Goal: Understand process/instructions

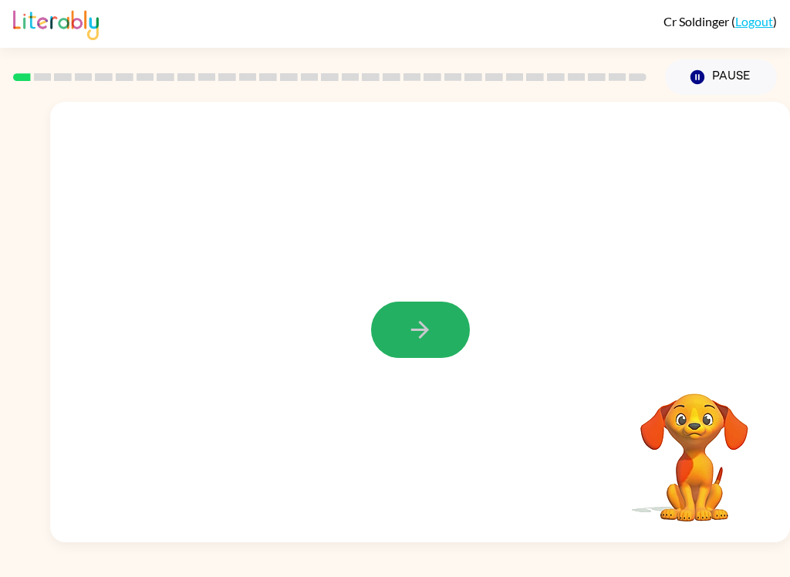
click at [420, 332] on icon "button" at bounding box center [420, 329] width 27 height 27
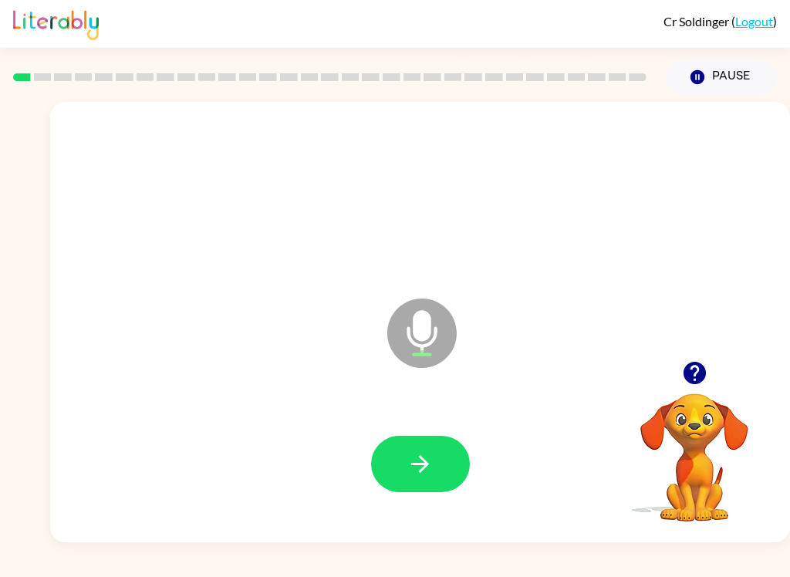
click at [407, 490] on button "button" at bounding box center [420, 464] width 99 height 56
click at [412, 456] on icon "button" at bounding box center [420, 463] width 27 height 27
click at [410, 467] on icon "button" at bounding box center [420, 463] width 27 height 27
click at [422, 451] on icon "button" at bounding box center [420, 463] width 27 height 27
click at [381, 478] on button "button" at bounding box center [420, 464] width 99 height 56
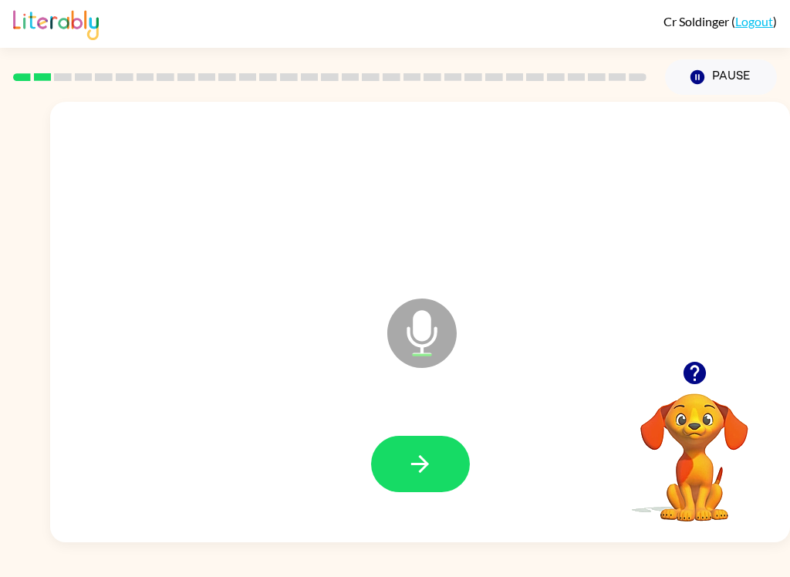
click at [420, 461] on icon "button" at bounding box center [420, 463] width 27 height 27
click at [392, 473] on button "button" at bounding box center [420, 464] width 99 height 56
click at [402, 471] on button "button" at bounding box center [420, 464] width 99 height 56
click at [407, 466] on icon "button" at bounding box center [420, 463] width 27 height 27
click at [411, 461] on icon "button" at bounding box center [420, 463] width 27 height 27
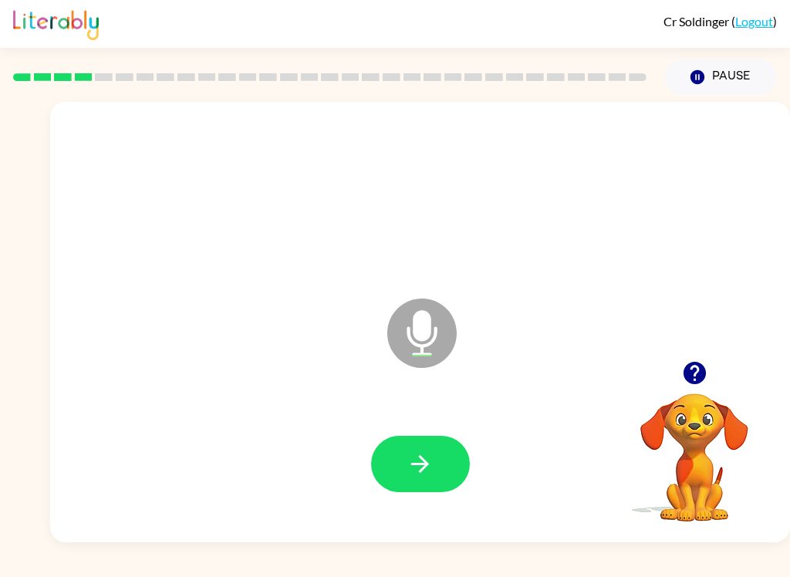
click at [416, 466] on icon "button" at bounding box center [420, 463] width 27 height 27
click at [407, 446] on button "button" at bounding box center [420, 464] width 99 height 56
click at [407, 461] on icon "button" at bounding box center [420, 463] width 27 height 27
click at [413, 467] on icon "button" at bounding box center [420, 463] width 27 height 27
click at [415, 458] on icon "button" at bounding box center [420, 463] width 27 height 27
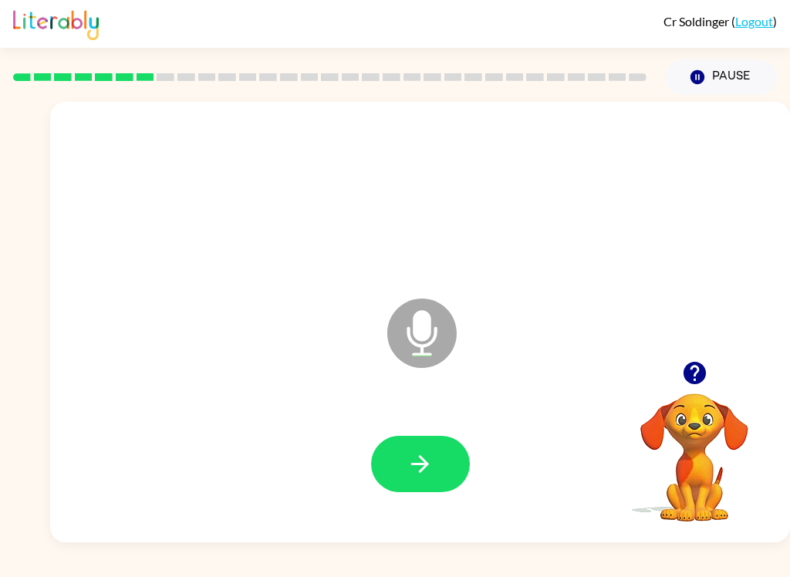
click at [386, 464] on button "button" at bounding box center [420, 464] width 99 height 56
click at [417, 463] on icon "button" at bounding box center [420, 463] width 27 height 27
click at [415, 471] on icon "button" at bounding box center [420, 463] width 27 height 27
click at [402, 485] on button "button" at bounding box center [420, 464] width 99 height 56
click at [400, 459] on button "button" at bounding box center [420, 464] width 99 height 56
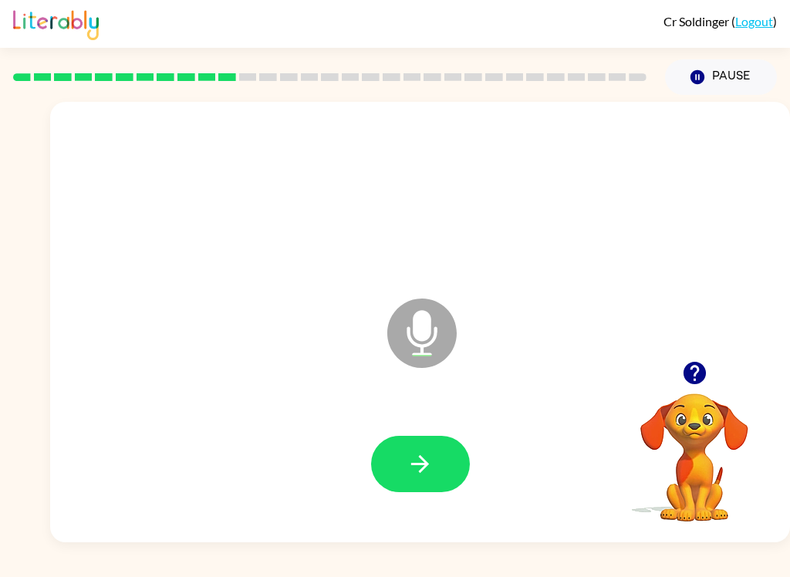
click at [403, 489] on button "button" at bounding box center [420, 464] width 99 height 56
click at [404, 468] on button "button" at bounding box center [420, 464] width 99 height 56
click at [410, 471] on icon "button" at bounding box center [420, 463] width 27 height 27
click at [406, 468] on button "button" at bounding box center [420, 464] width 99 height 56
click at [416, 445] on button "button" at bounding box center [420, 464] width 99 height 56
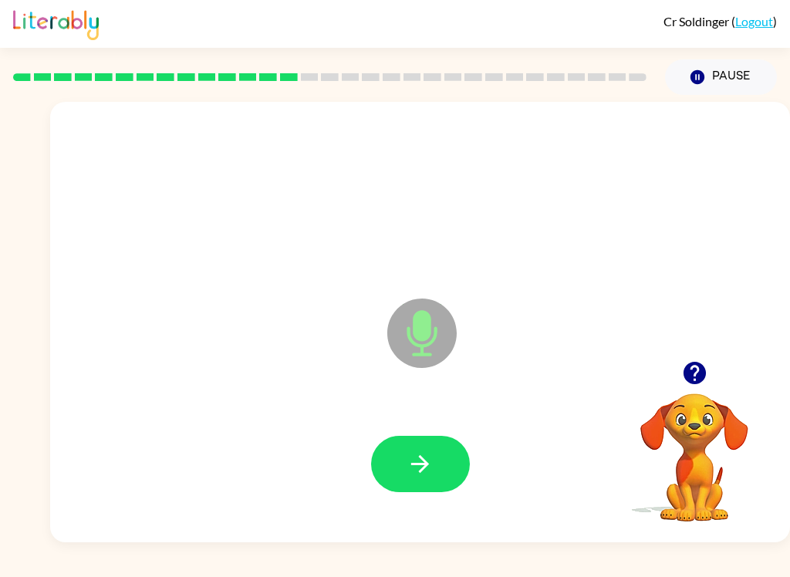
click at [412, 447] on button "button" at bounding box center [420, 464] width 99 height 56
click at [721, 371] on div at bounding box center [694, 372] width 154 height 39
click at [693, 380] on icon "button" at bounding box center [694, 373] width 22 height 22
click at [418, 447] on button "button" at bounding box center [420, 464] width 99 height 56
click at [390, 473] on button "button" at bounding box center [420, 464] width 99 height 56
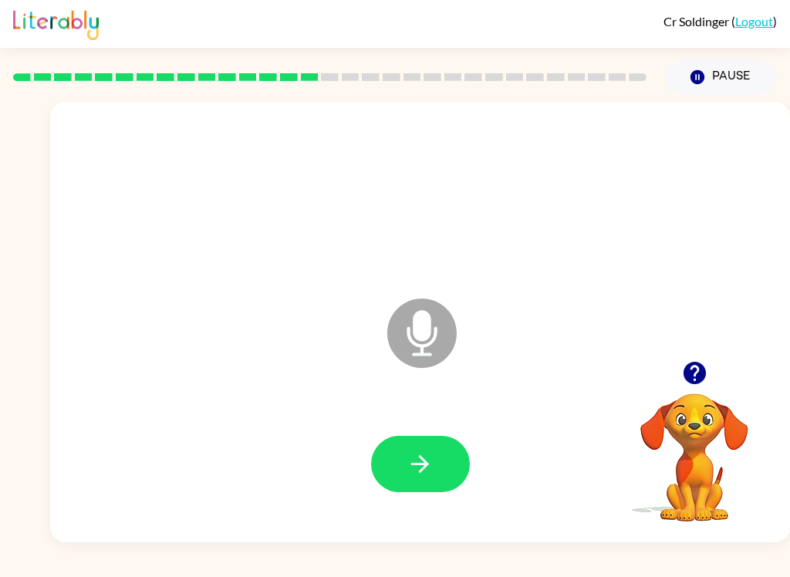
click at [407, 467] on icon "button" at bounding box center [420, 463] width 27 height 27
click at [390, 472] on button "button" at bounding box center [420, 464] width 99 height 56
click at [411, 465] on icon "button" at bounding box center [420, 463] width 27 height 27
click at [427, 481] on button "button" at bounding box center [420, 464] width 99 height 56
click at [390, 459] on button "button" at bounding box center [420, 464] width 99 height 56
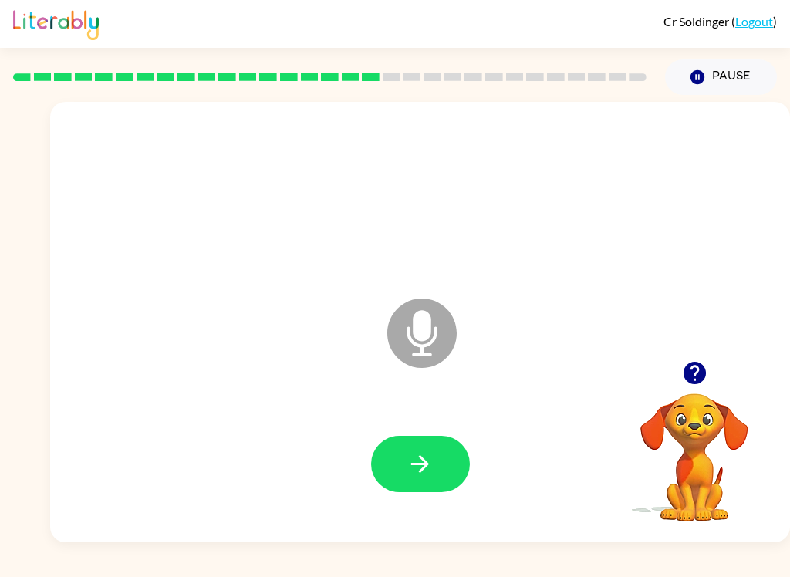
click at [414, 480] on button "button" at bounding box center [420, 464] width 99 height 56
click at [393, 473] on button "button" at bounding box center [420, 464] width 99 height 56
click at [403, 456] on button "button" at bounding box center [420, 464] width 99 height 56
click at [386, 462] on button "button" at bounding box center [420, 464] width 99 height 56
click at [419, 461] on icon "button" at bounding box center [420, 463] width 27 height 27
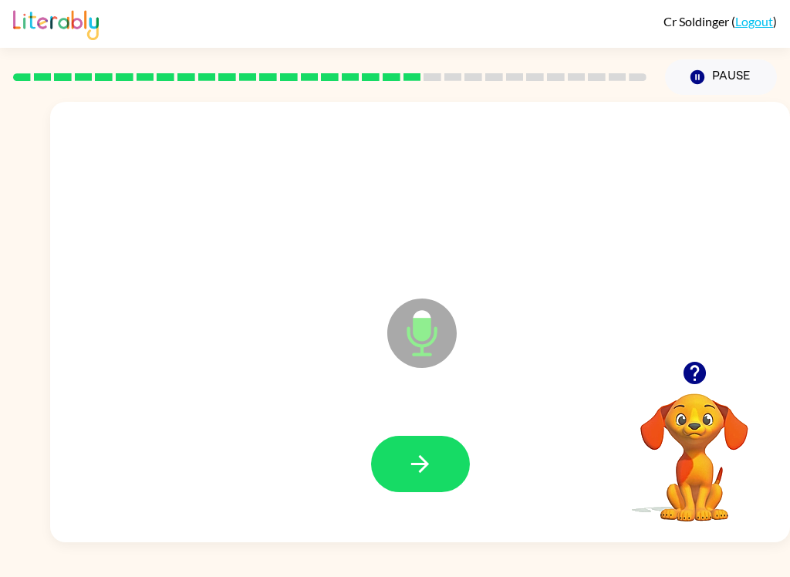
click at [415, 458] on icon "button" at bounding box center [420, 463] width 27 height 27
click at [416, 452] on icon "button" at bounding box center [420, 463] width 27 height 27
click at [397, 464] on button "button" at bounding box center [420, 464] width 99 height 56
click at [424, 489] on button "button" at bounding box center [420, 464] width 99 height 56
click at [403, 471] on button "button" at bounding box center [420, 464] width 99 height 56
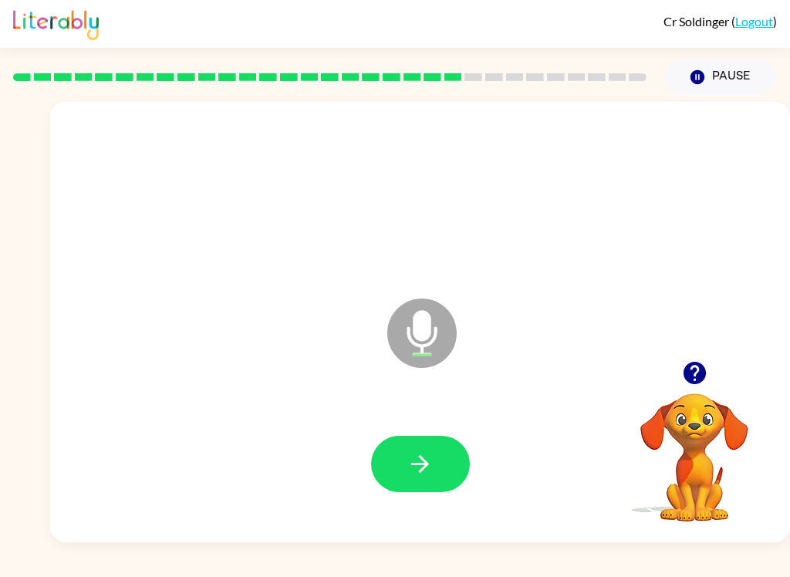
click at [418, 487] on button "button" at bounding box center [420, 464] width 99 height 56
click at [414, 464] on icon "button" at bounding box center [420, 464] width 18 height 18
click at [410, 466] on icon "button" at bounding box center [420, 463] width 27 height 27
click at [689, 359] on button "button" at bounding box center [694, 372] width 39 height 39
click at [447, 465] on button "button" at bounding box center [420, 464] width 99 height 56
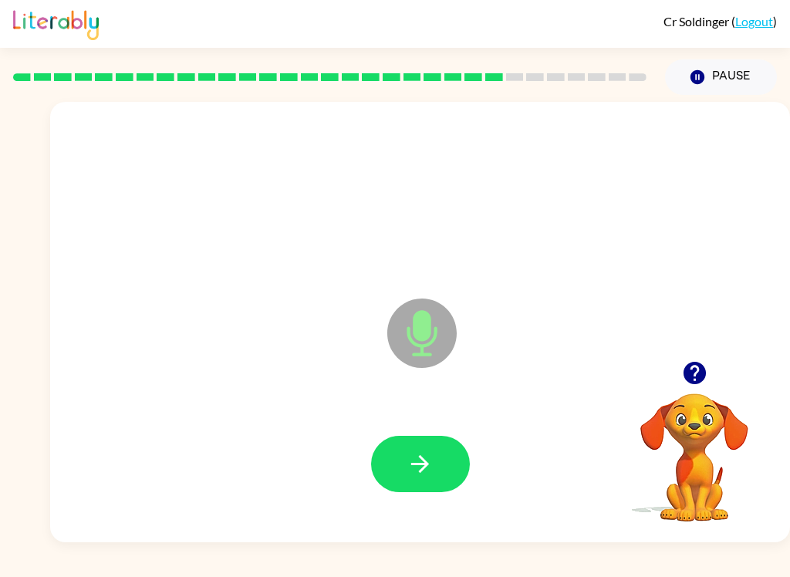
click at [434, 481] on button "button" at bounding box center [420, 464] width 99 height 56
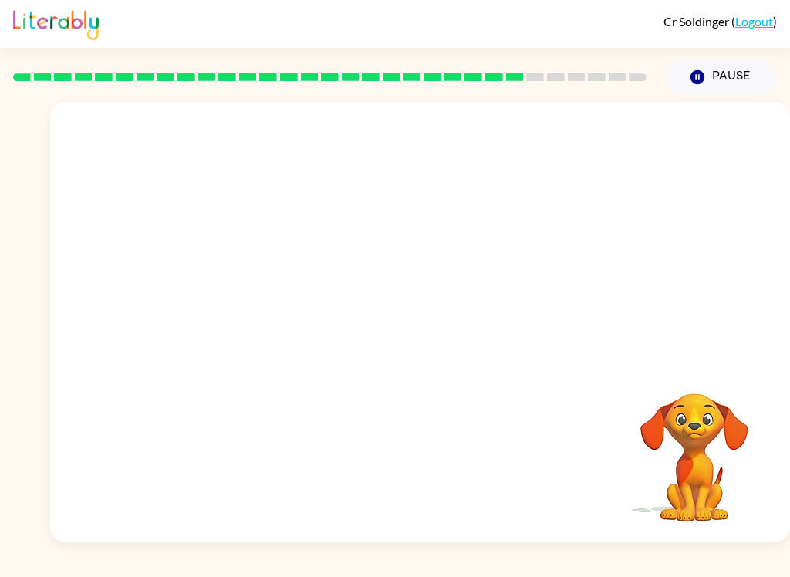
click at [295, 525] on div "Your browser must support playing .mp4 files to use Literably. Please try using…" at bounding box center [420, 322] width 740 height 440
click at [276, 526] on div "Your browser must support playing .mp4 files to use Literably. Please try using…" at bounding box center [420, 322] width 740 height 440
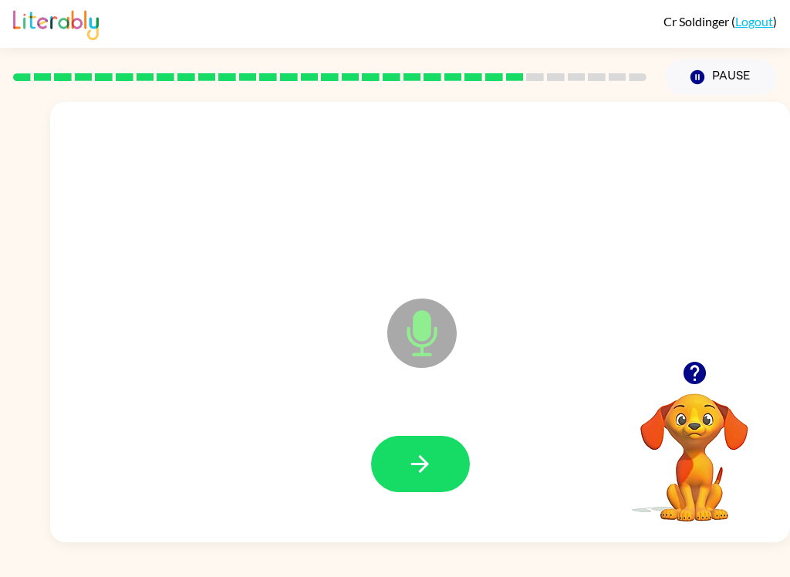
click at [423, 475] on icon "button" at bounding box center [420, 463] width 27 height 27
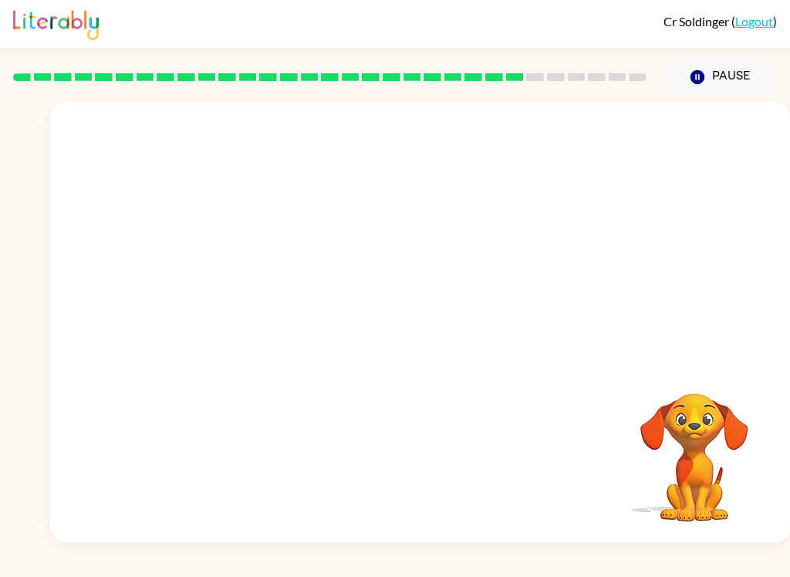
click at [289, 475] on div "Your browser must support playing .mp4 files to use Literably. Please try using…" at bounding box center [420, 322] width 740 height 440
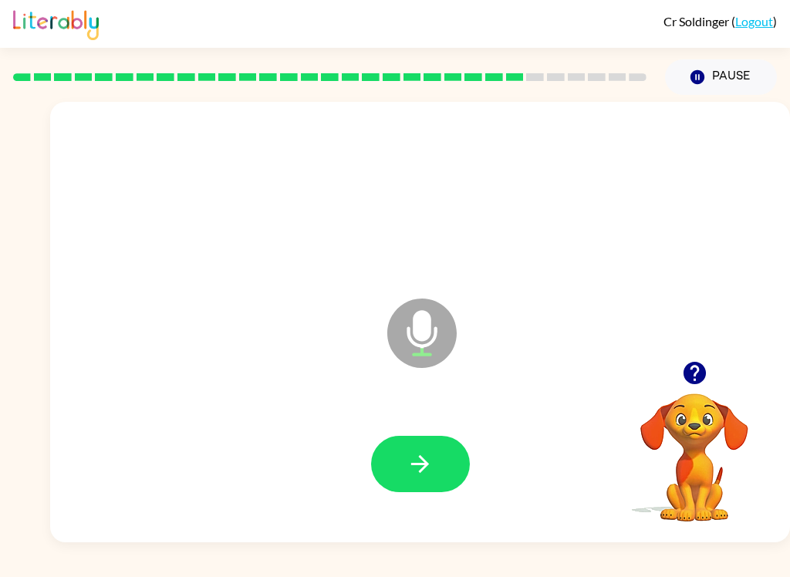
click at [417, 484] on button "button" at bounding box center [420, 464] width 99 height 56
click at [697, 389] on button "button" at bounding box center [694, 372] width 39 height 39
click at [224, 534] on div "Microphone The Microphone is here when it is your turn to talk" at bounding box center [420, 322] width 740 height 440
click at [424, 464] on icon "button" at bounding box center [420, 464] width 18 height 18
click at [416, 491] on button "button" at bounding box center [420, 464] width 99 height 56
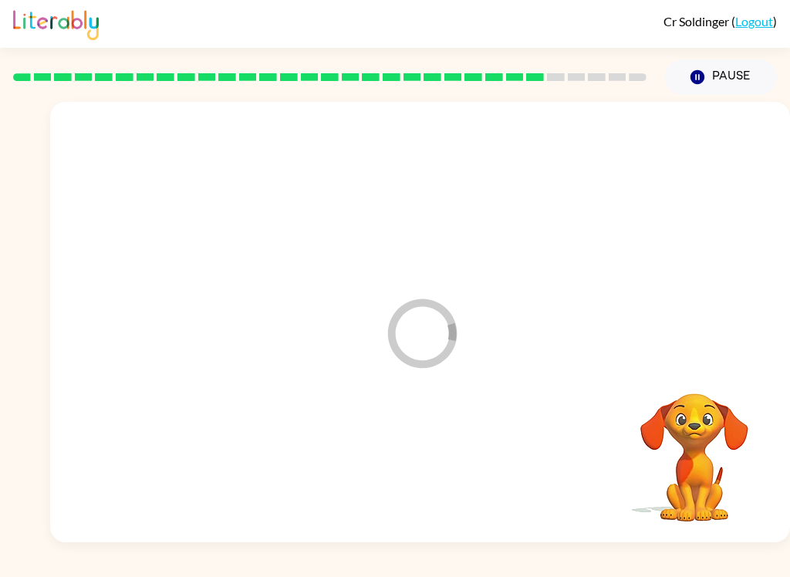
click at [758, 520] on video "Your browser must support playing .mp4 files to use Literably. Please try using…" at bounding box center [694, 447] width 154 height 154
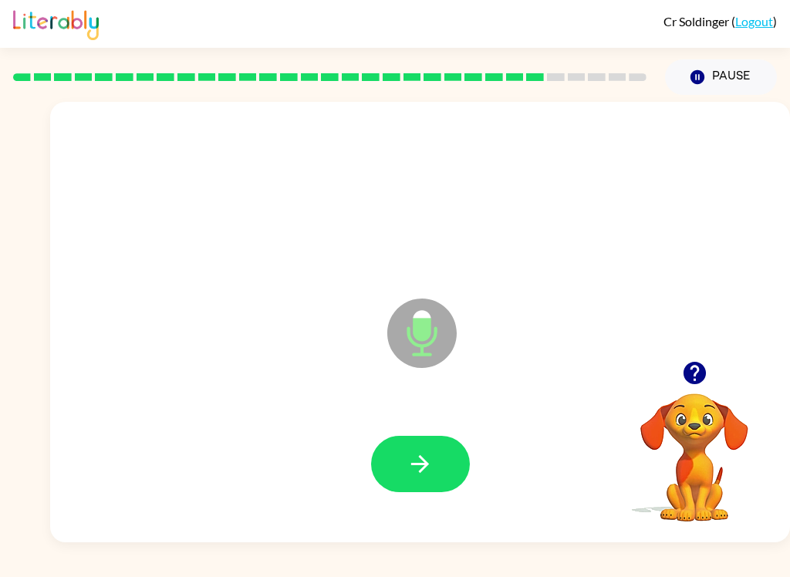
click at [459, 458] on button "button" at bounding box center [420, 464] width 99 height 56
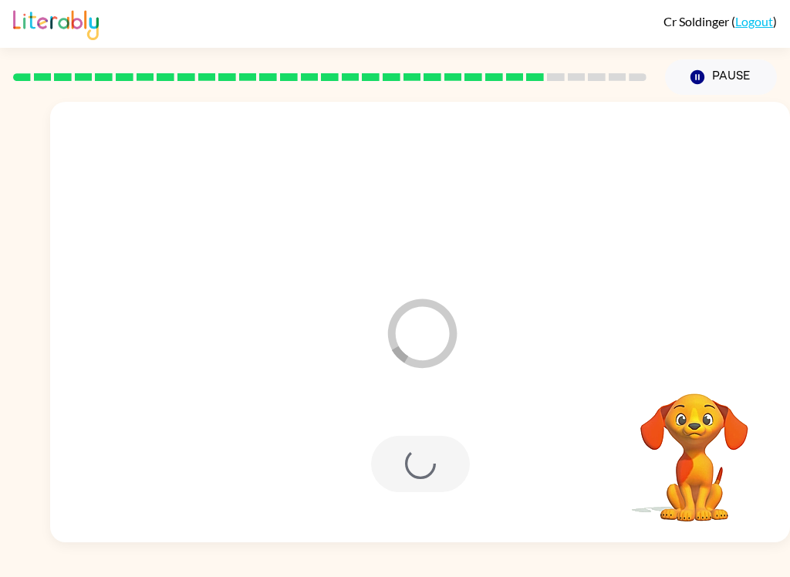
click at [438, 491] on div at bounding box center [420, 464] width 99 height 56
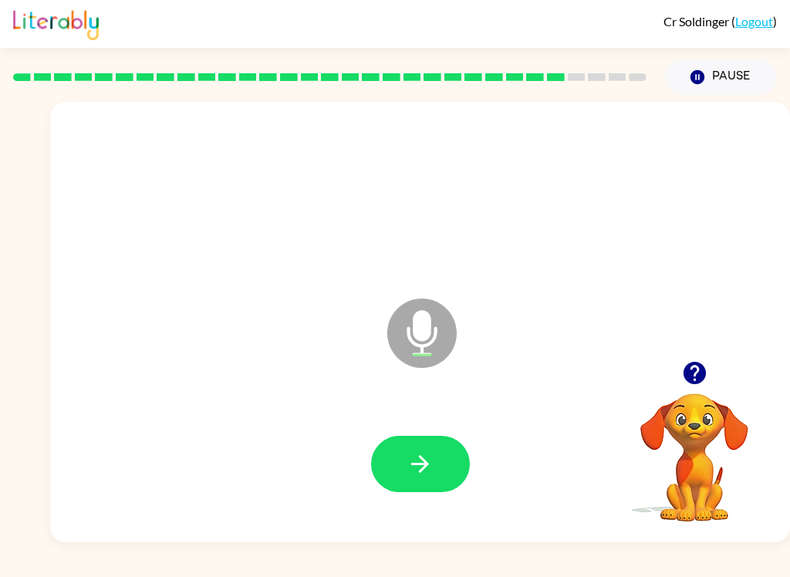
click at [413, 473] on icon "button" at bounding box center [420, 463] width 27 height 27
click at [434, 458] on button "button" at bounding box center [420, 464] width 99 height 56
click at [415, 464] on icon "button" at bounding box center [420, 464] width 18 height 18
click at [407, 459] on icon "button" at bounding box center [420, 463] width 27 height 27
click at [311, 446] on div at bounding box center [420, 464] width 709 height 127
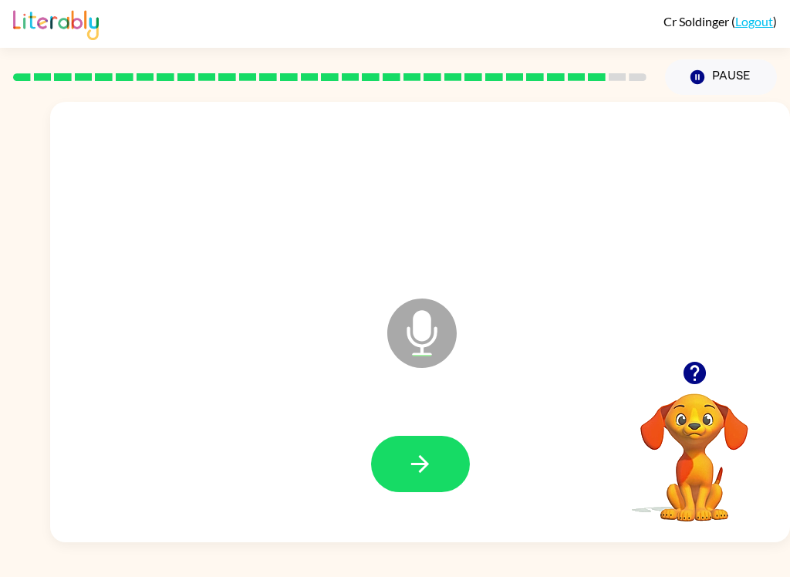
click at [409, 461] on icon "button" at bounding box center [420, 463] width 27 height 27
click at [416, 472] on icon "button" at bounding box center [420, 463] width 27 height 27
click at [409, 474] on icon "button" at bounding box center [420, 463] width 27 height 27
click at [393, 462] on button "button" at bounding box center [420, 464] width 99 height 56
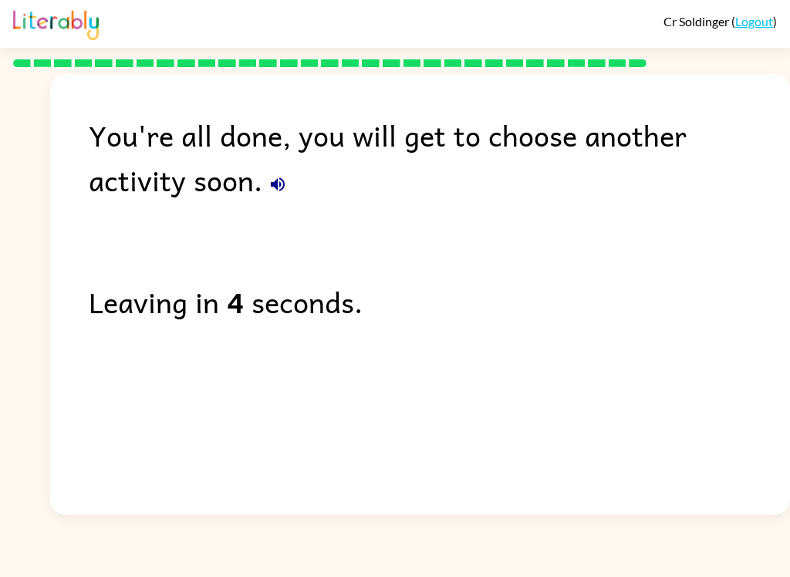
click at [268, 177] on icon "button" at bounding box center [277, 184] width 19 height 19
